Goal: Information Seeking & Learning: Check status

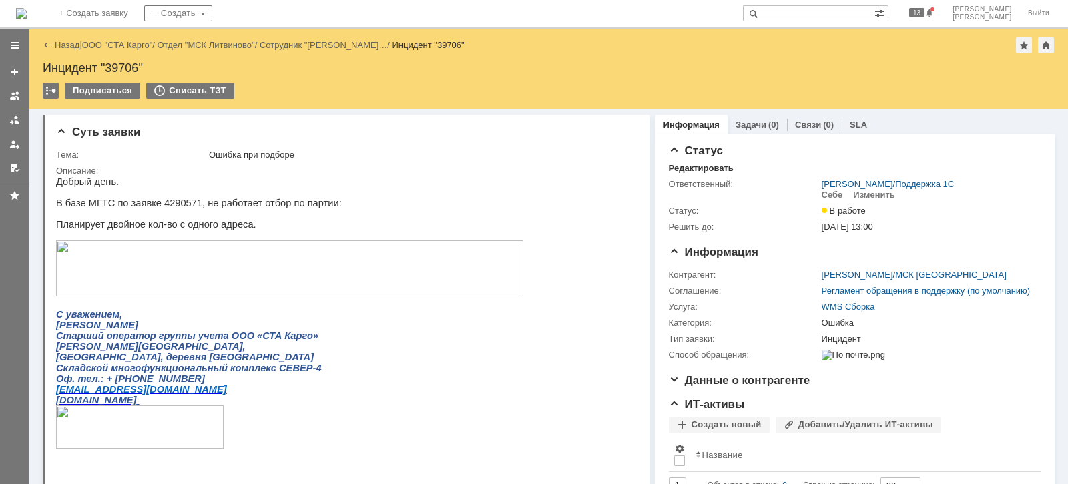
click at [120, 63] on div "Инцидент "39706"" at bounding box center [548, 67] width 1011 height 13
copy div "39706"
click at [124, 41] on link "ООО "СТА Карго"" at bounding box center [117, 45] width 71 height 10
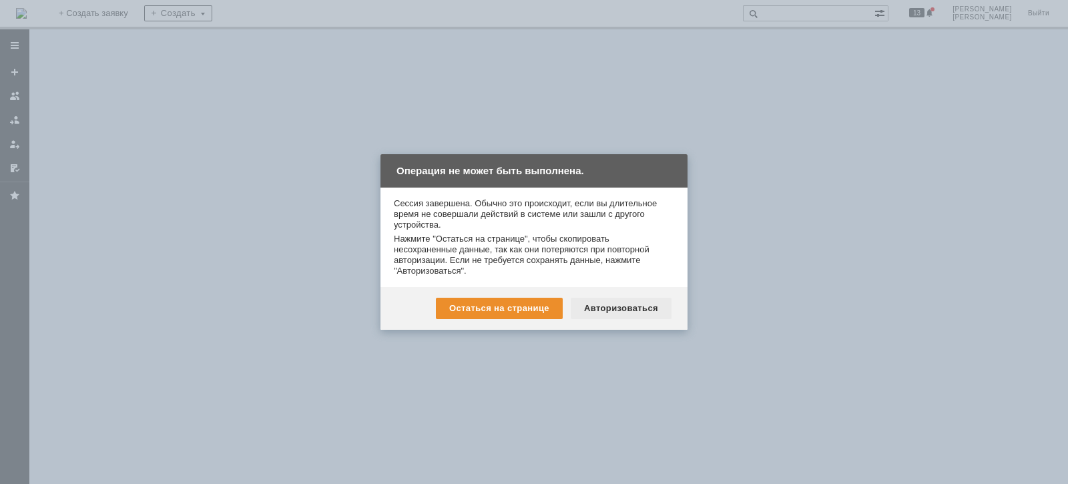
click at [586, 304] on div "Авторизоваться" at bounding box center [620, 308] width 101 height 21
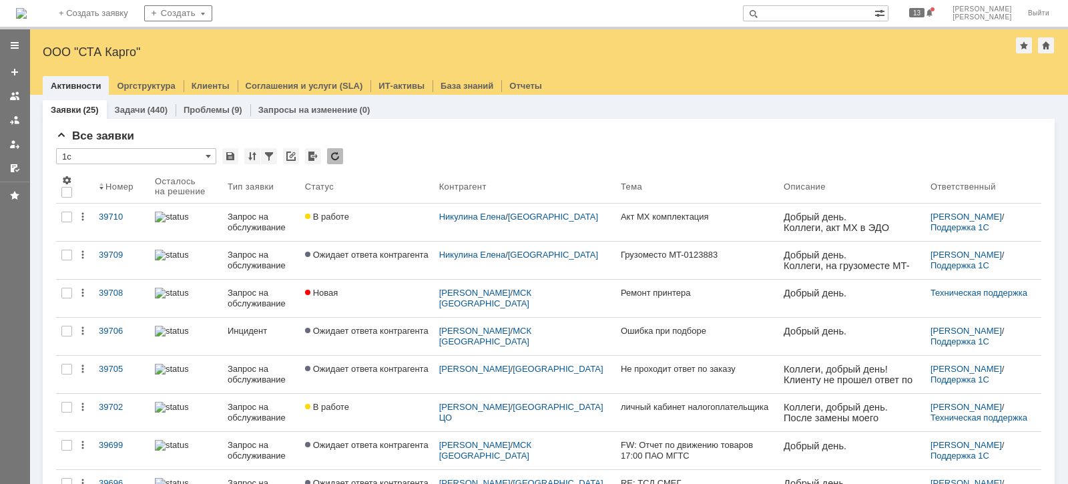
click at [104, 218] on div "39710" at bounding box center [121, 217] width 45 height 11
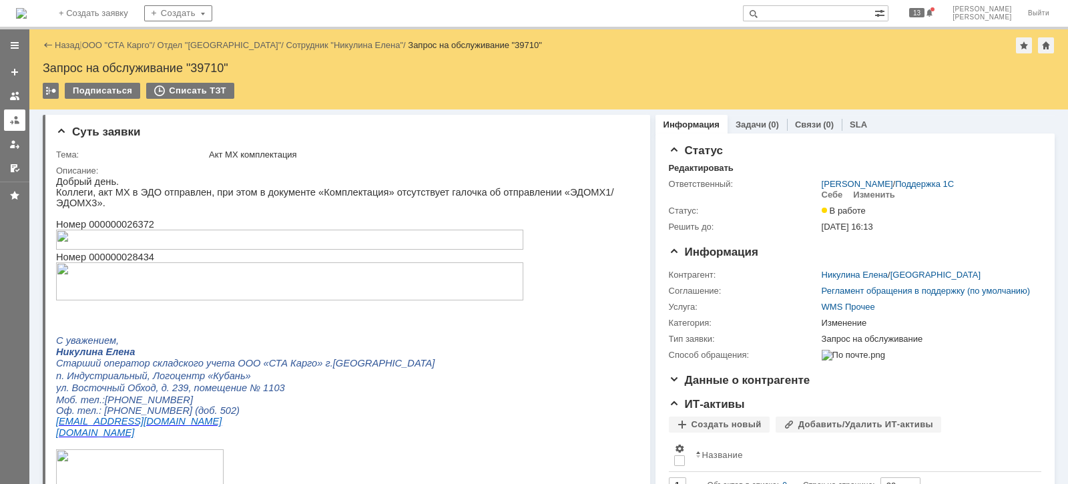
click at [11, 122] on div at bounding box center [14, 120] width 11 height 11
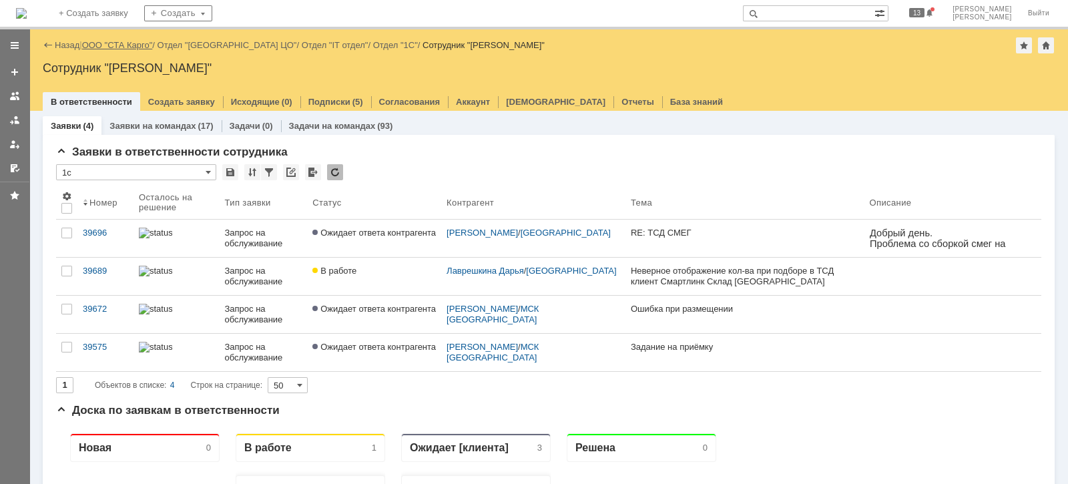
click at [119, 42] on link "ООО "СТА Карго"" at bounding box center [117, 45] width 71 height 10
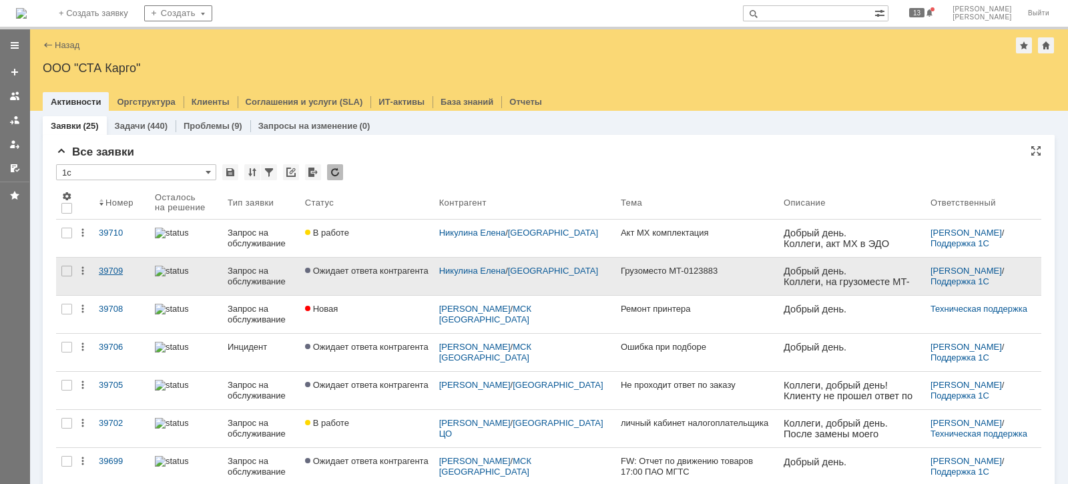
click at [111, 264] on link "39709" at bounding box center [121, 276] width 56 height 37
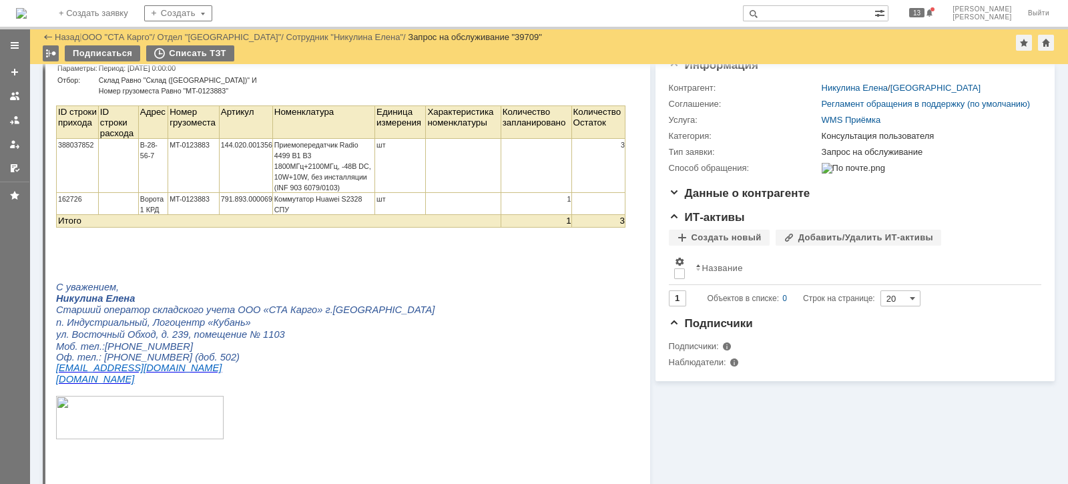
scroll to position [40, 0]
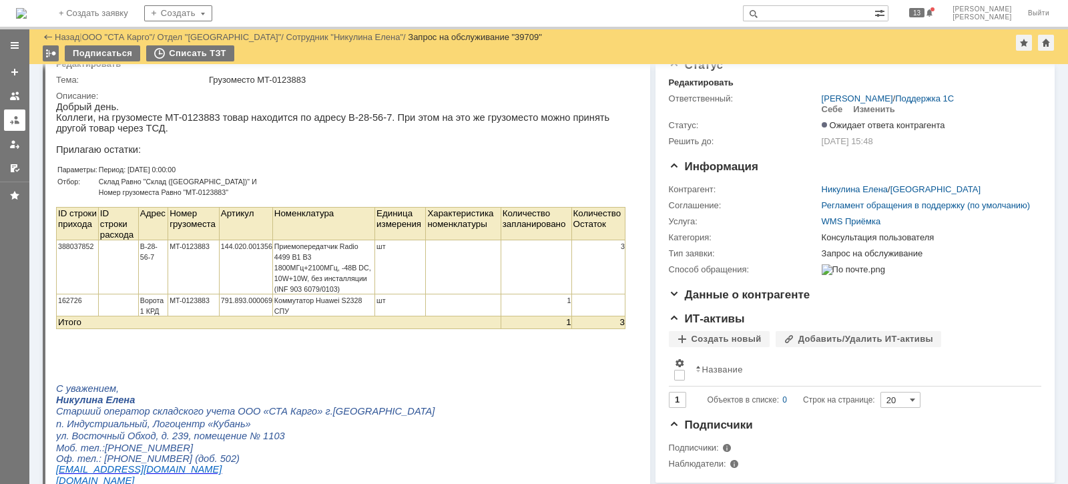
click at [20, 120] on link at bounding box center [14, 119] width 21 height 21
